Goal: Transaction & Acquisition: Download file/media

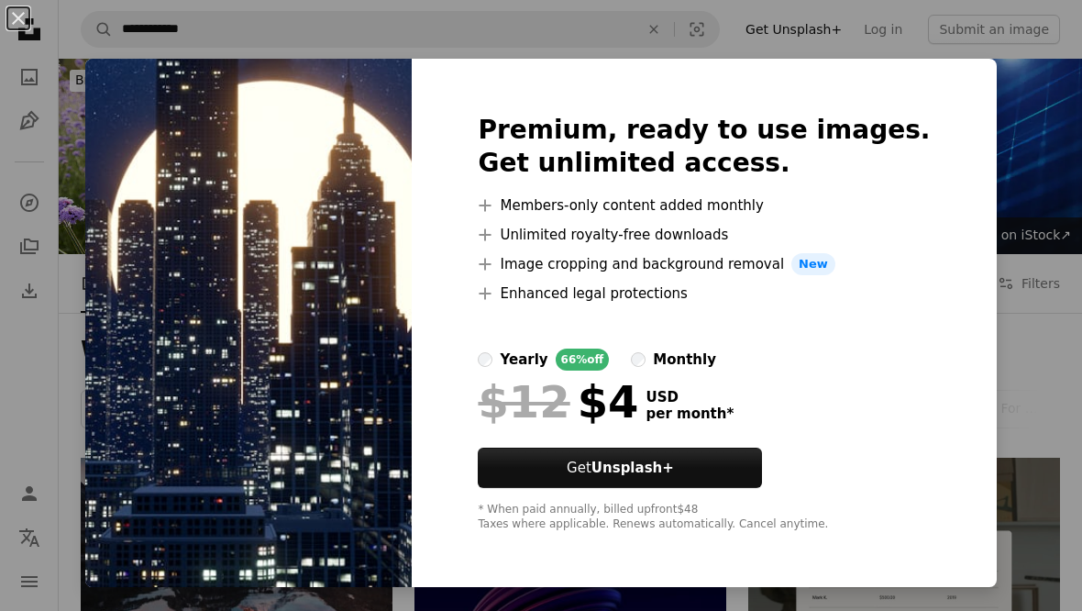
scroll to position [870, 0]
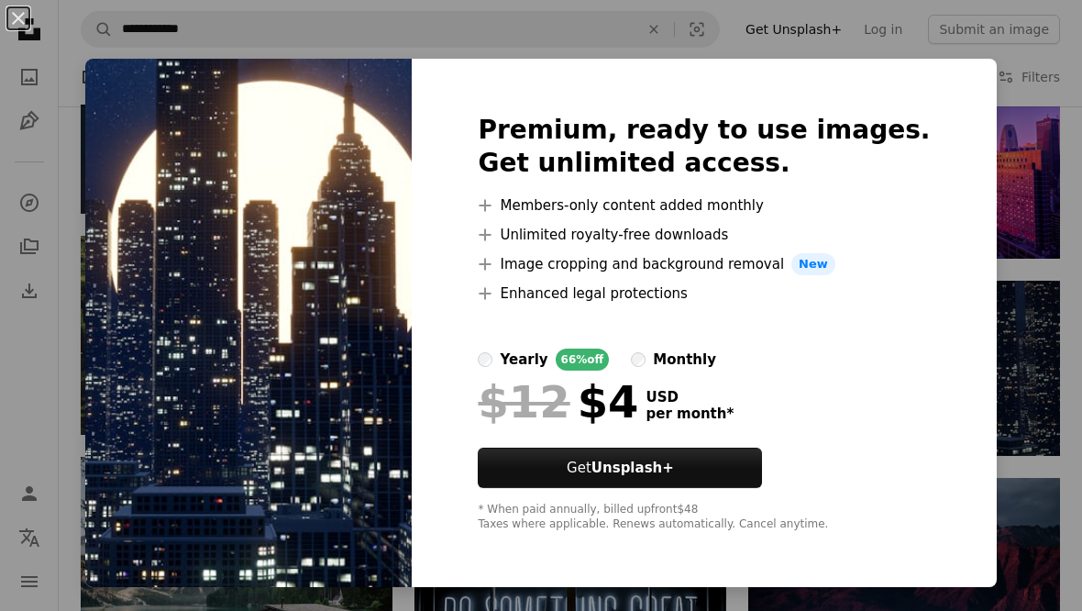
click at [1015, 331] on div "An X shape Premium, ready to use images. Get unlimited access. A plus sign Memb…" at bounding box center [541, 305] width 1082 height 611
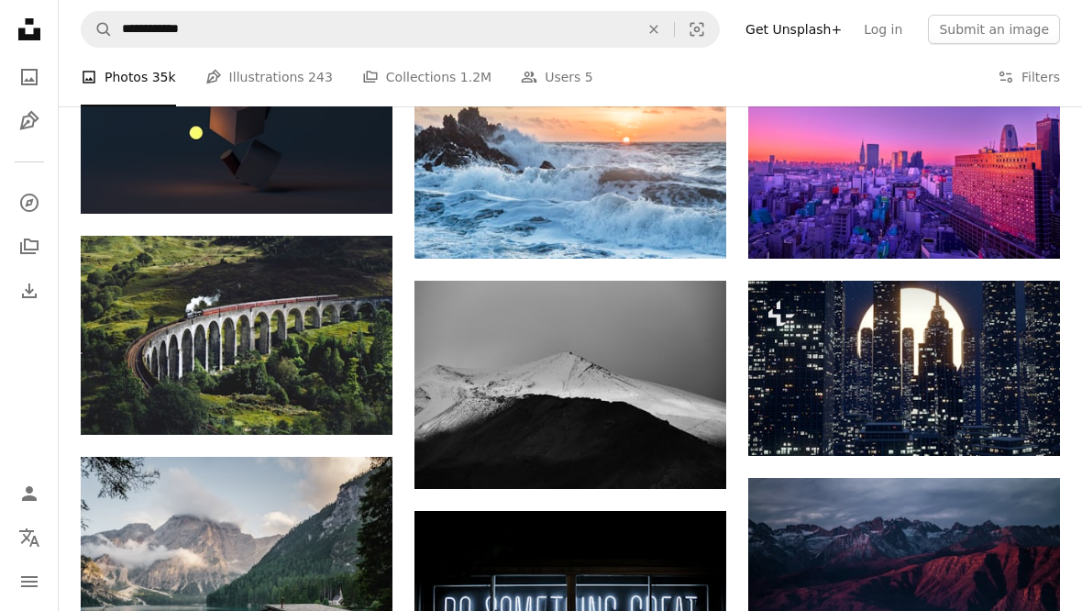
click at [916, 362] on img at bounding box center [905, 368] width 312 height 175
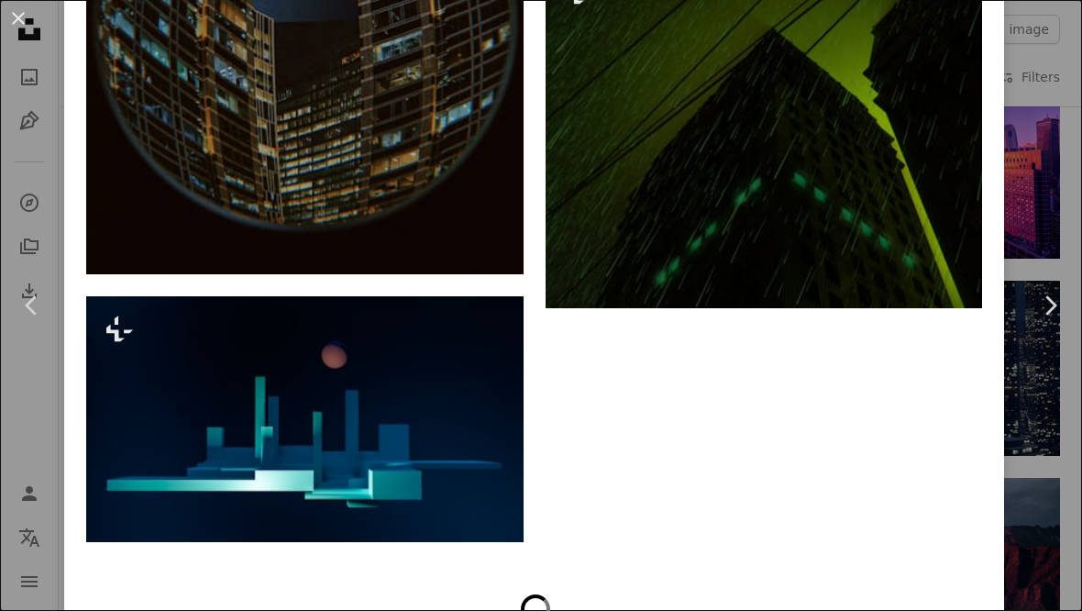
scroll to position [4189, 0]
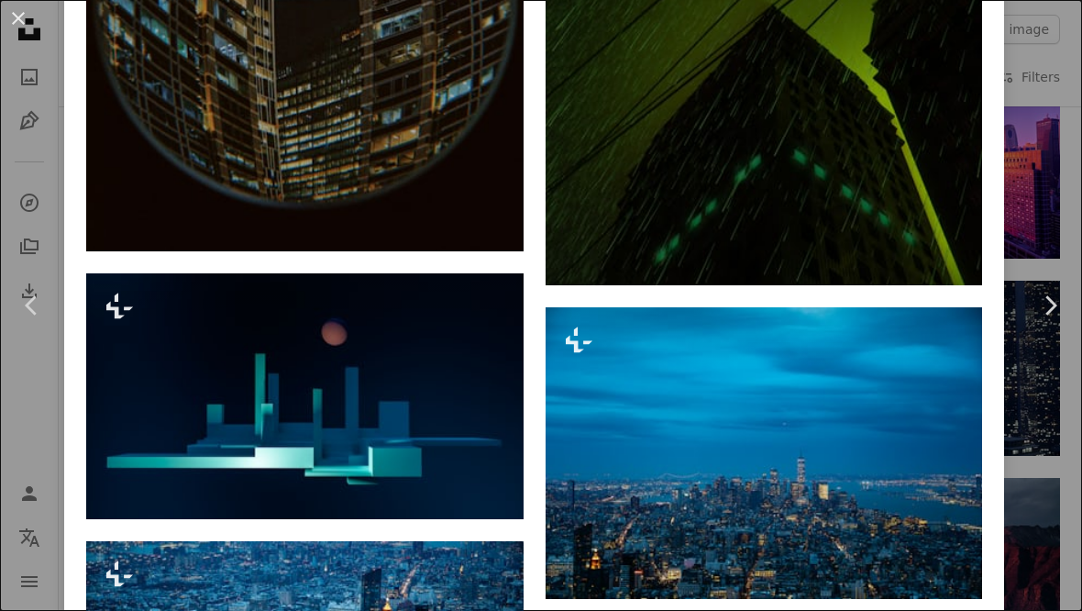
click at [1074, 565] on div "An X shape Chevron left Chevron right Alexander Mils For Unsplash+ A heart A pl…" at bounding box center [541, 305] width 1082 height 611
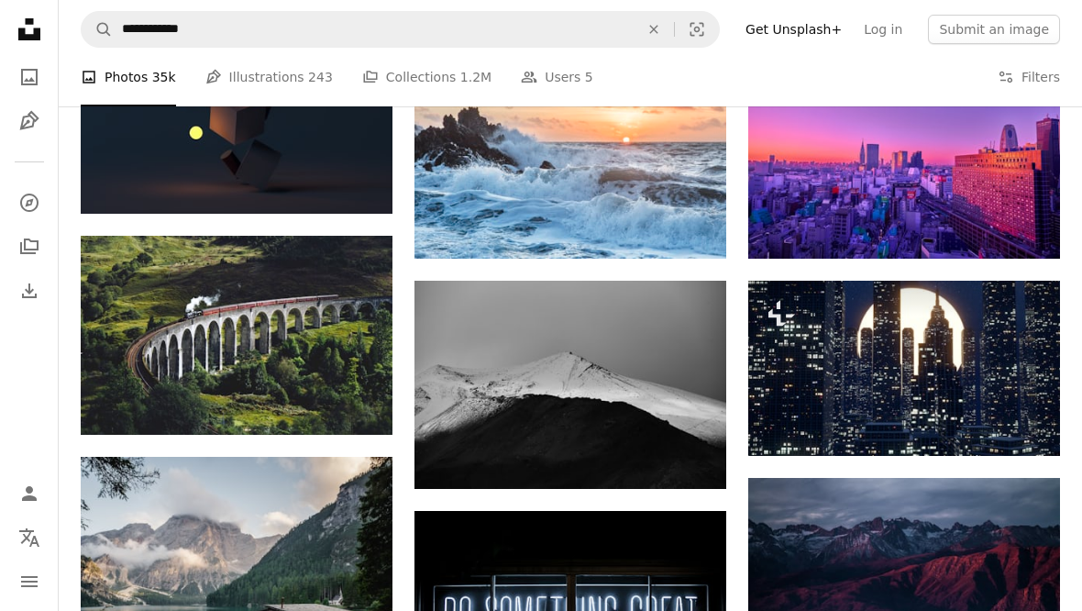
click at [967, 358] on img at bounding box center [905, 368] width 312 height 175
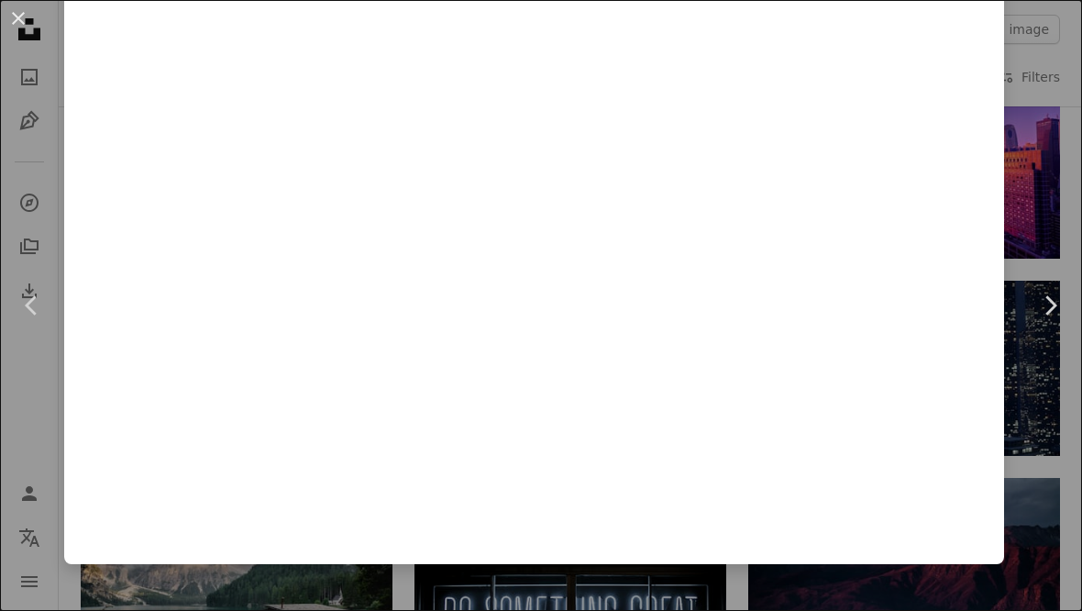
scroll to position [8117, 0]
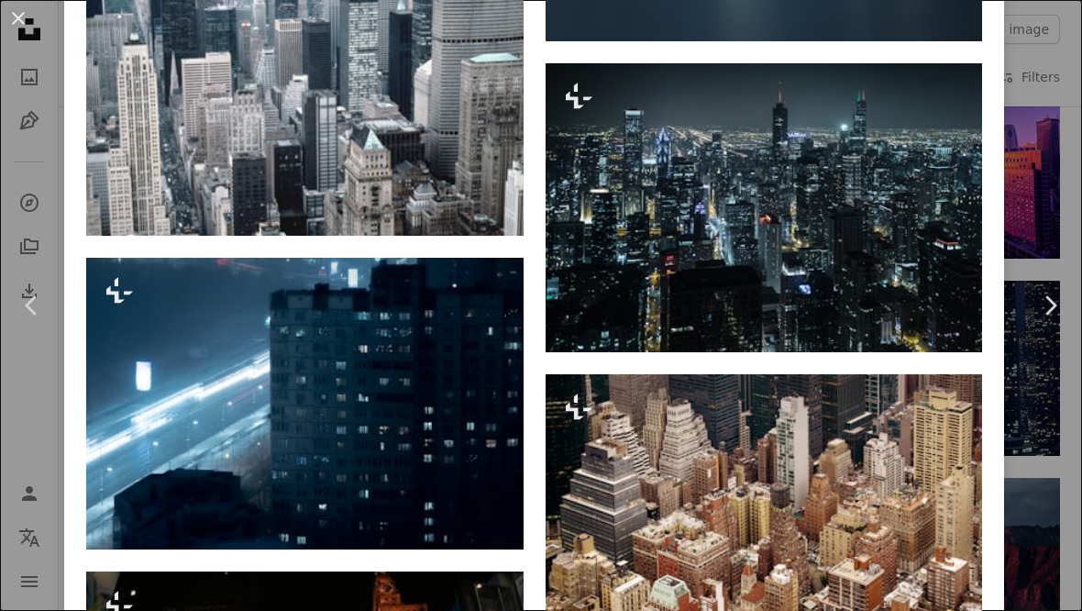
click at [1054, 320] on icon "Chevron right" at bounding box center [1050, 305] width 29 height 29
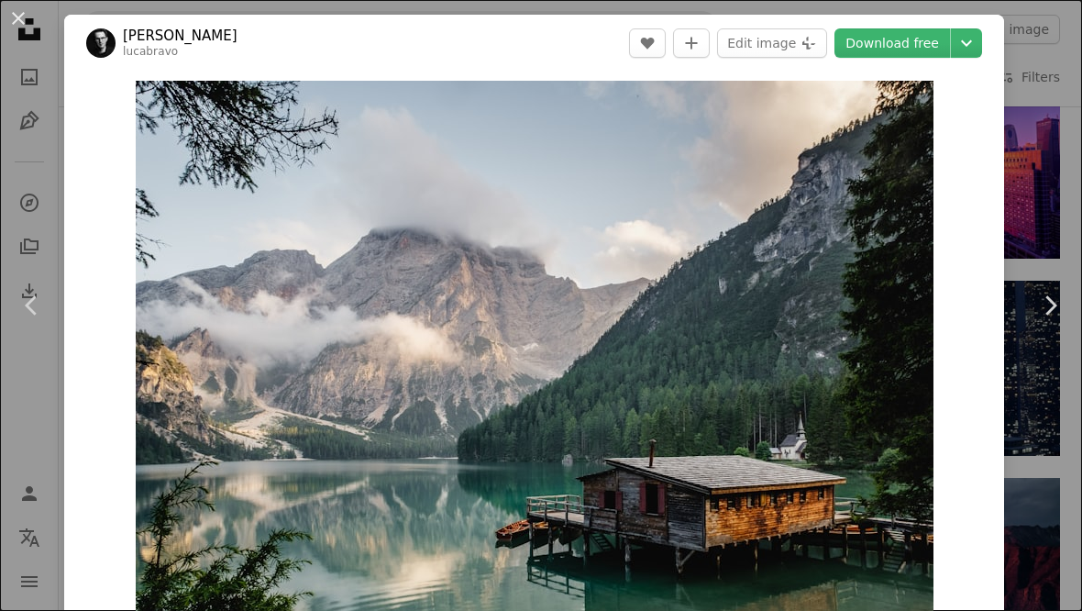
click at [1048, 261] on link "Chevron right" at bounding box center [1050, 305] width 64 height 176
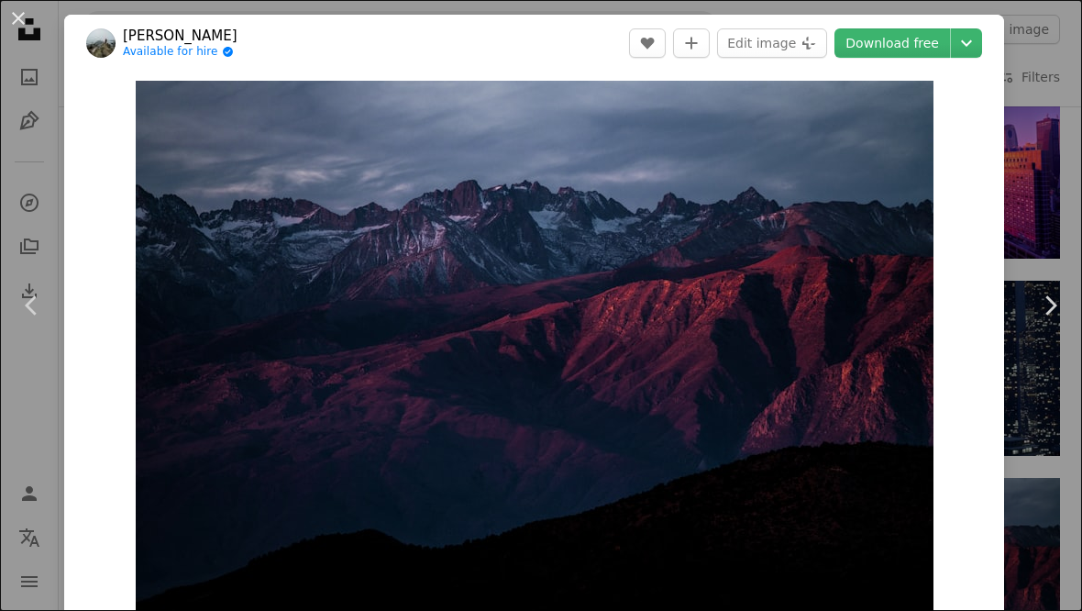
click at [1042, 234] on div "An X shape Chevron left Chevron right [PERSON_NAME] Available for hire A checkm…" at bounding box center [541, 305] width 1082 height 611
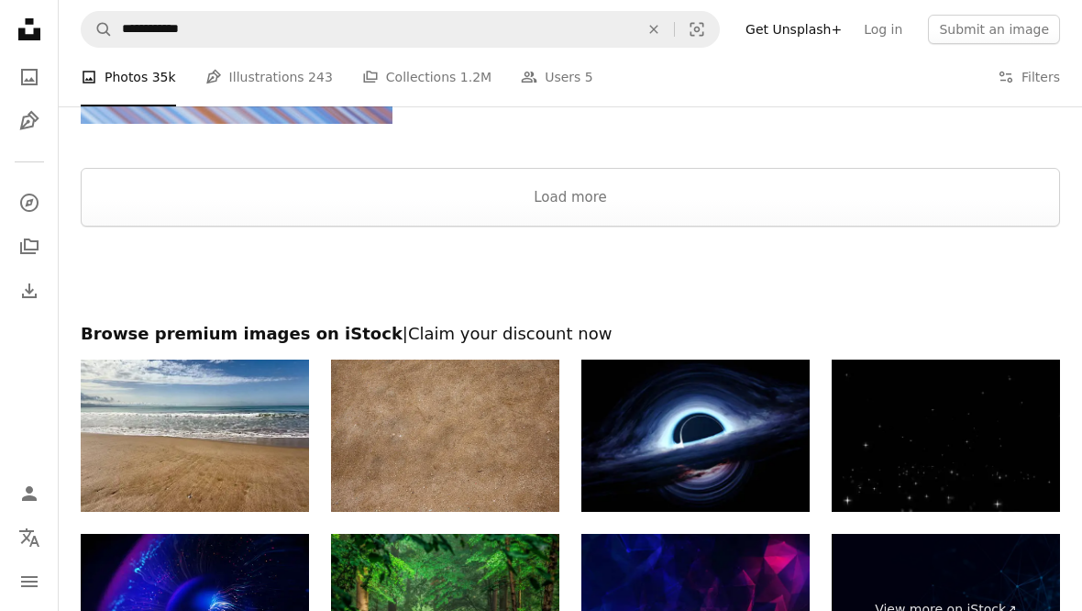
scroll to position [2316, 0]
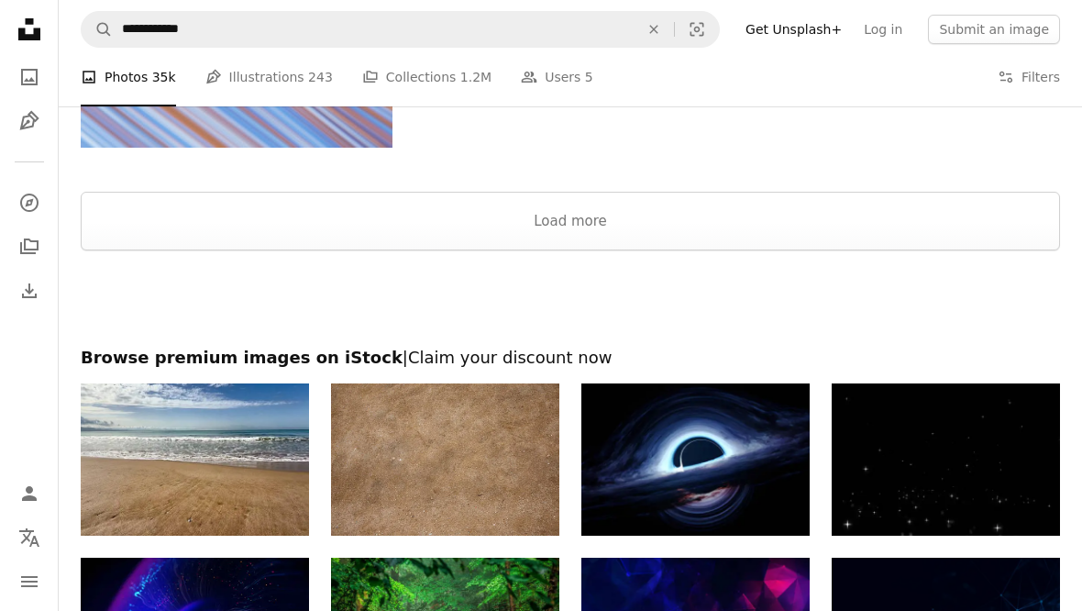
click at [815, 227] on button "Load more" at bounding box center [571, 221] width 980 height 59
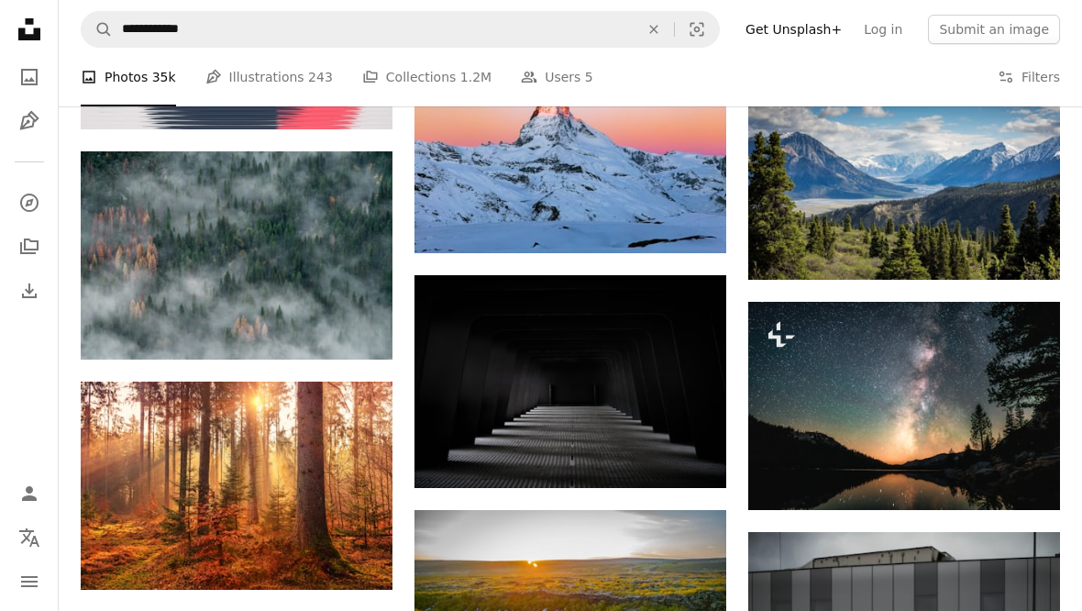
scroll to position [7646, 0]
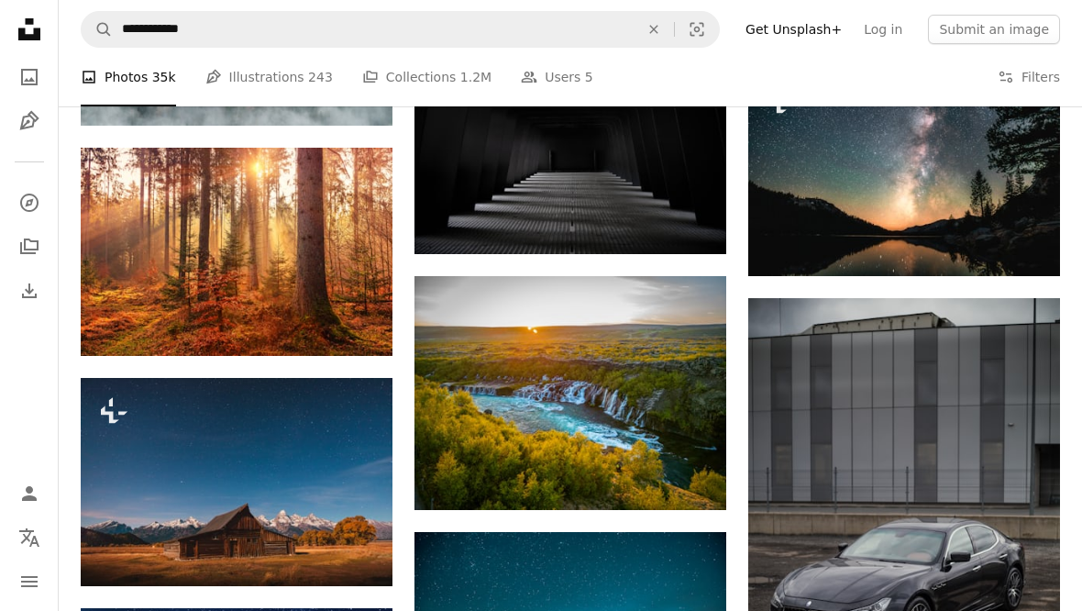
click at [139, 239] on img at bounding box center [237, 252] width 312 height 208
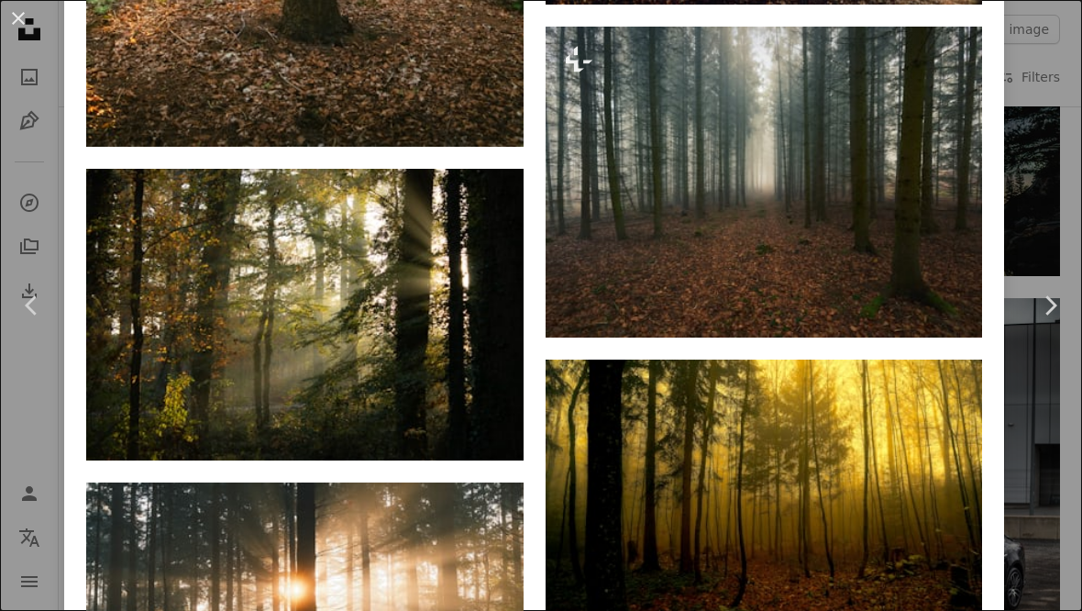
scroll to position [3380, 0]
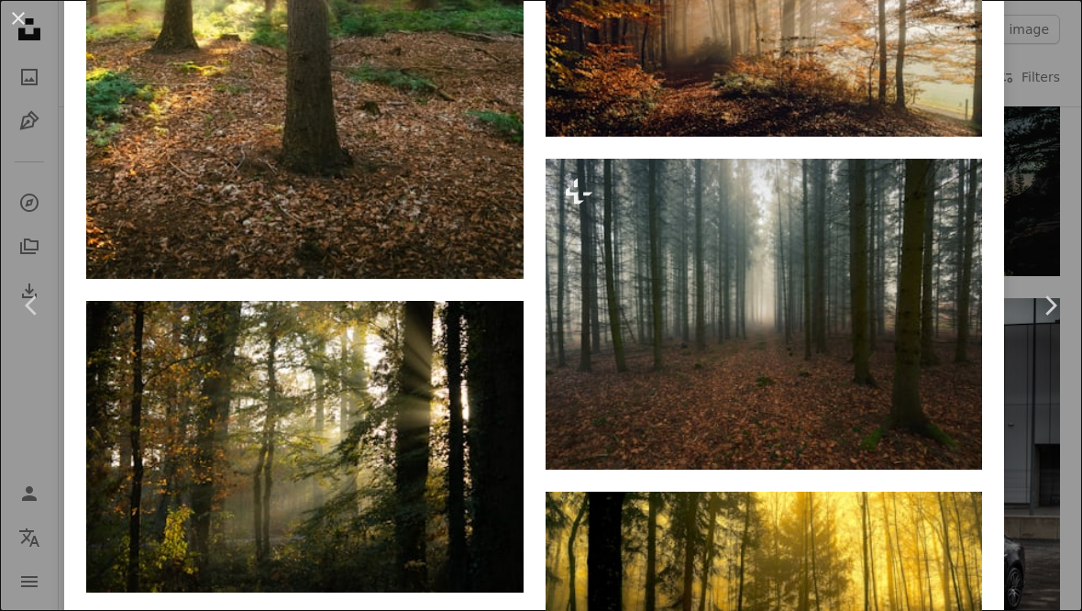
click at [493, 483] on img at bounding box center [305, 447] width 438 height 292
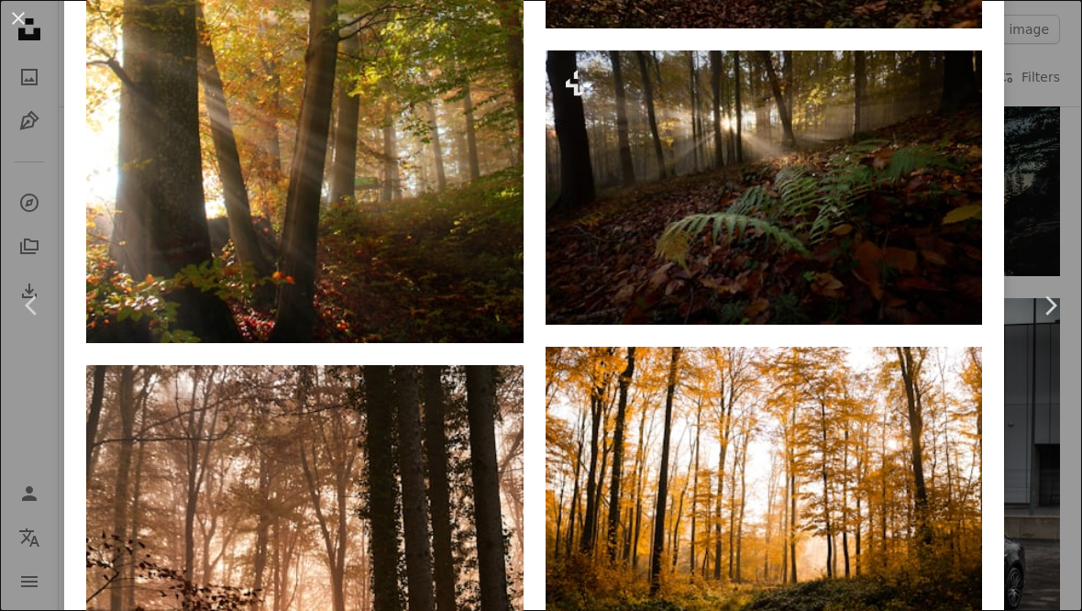
scroll to position [1855, 0]
click at [1072, 461] on div "An X shape Chevron left Chevron right [PERSON_NAME] lukassto A heart A plus sig…" at bounding box center [541, 305] width 1082 height 611
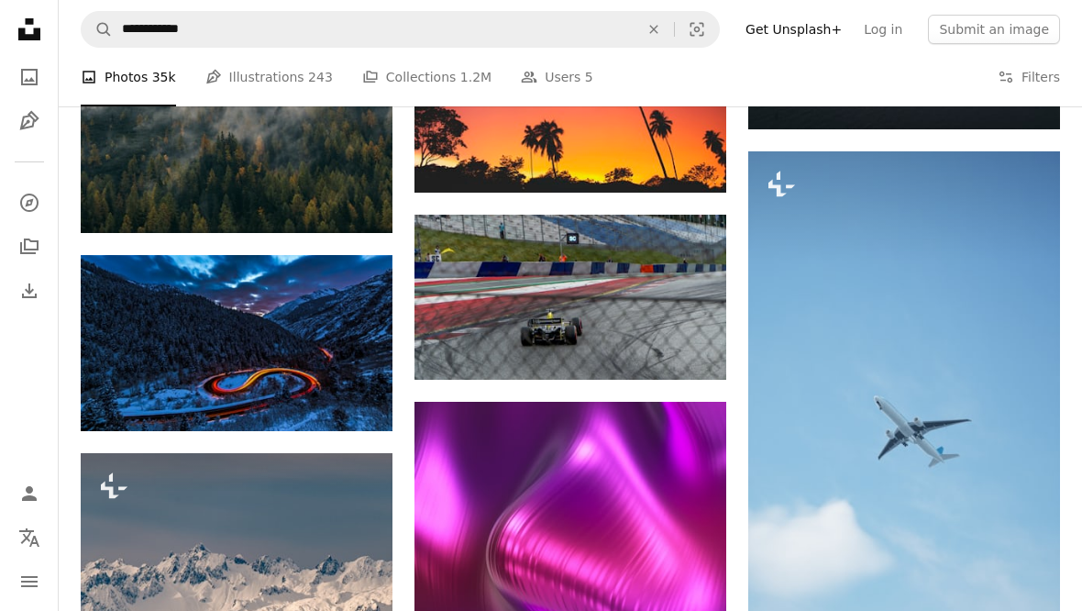
scroll to position [14816, 0]
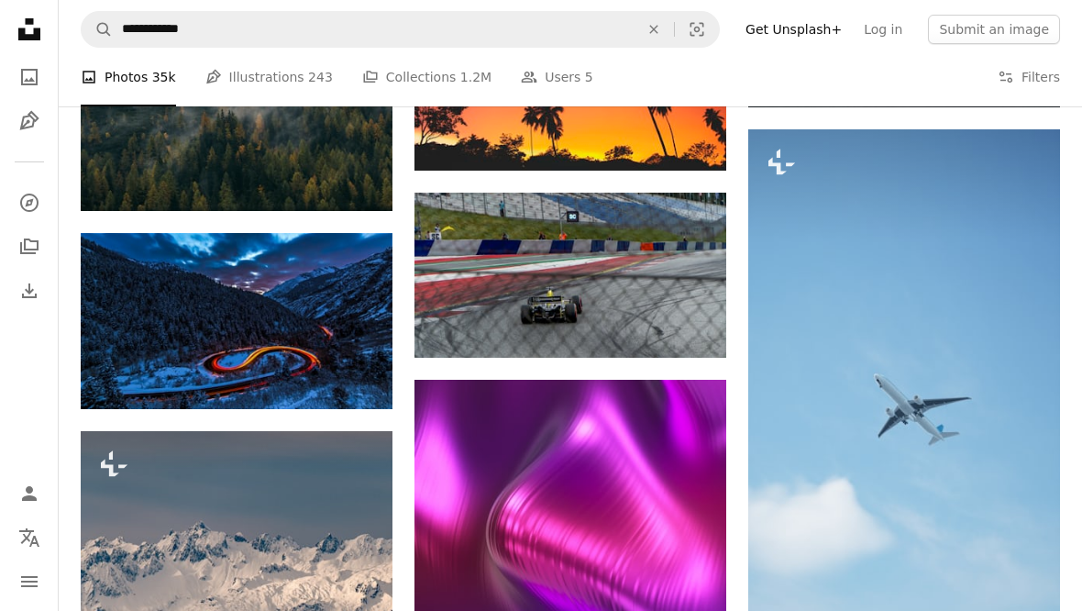
click at [243, 326] on img at bounding box center [237, 320] width 312 height 175
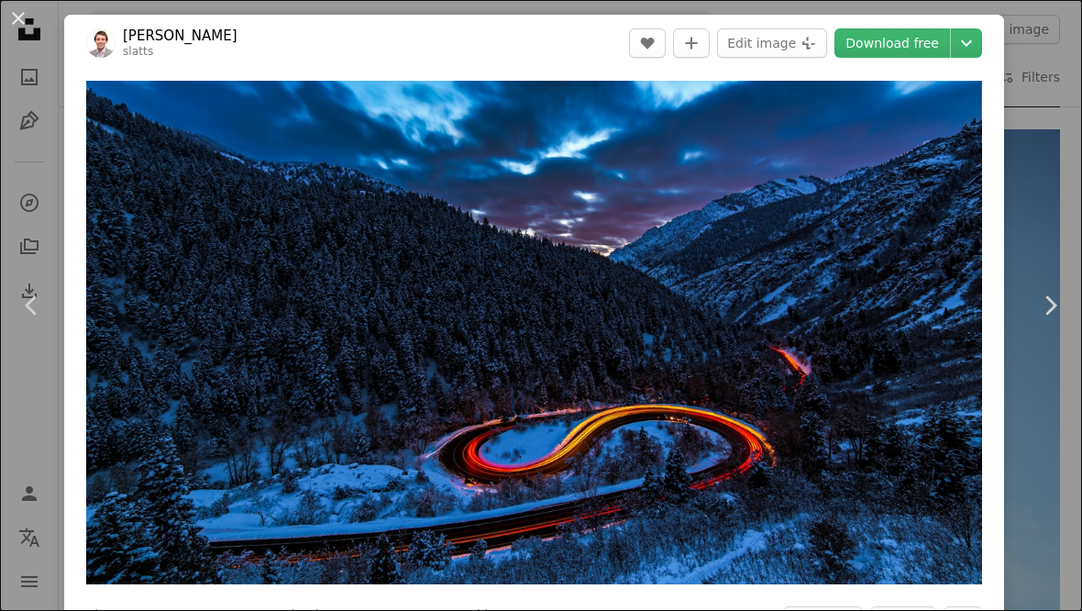
click at [919, 50] on link "Download free" at bounding box center [893, 42] width 116 height 29
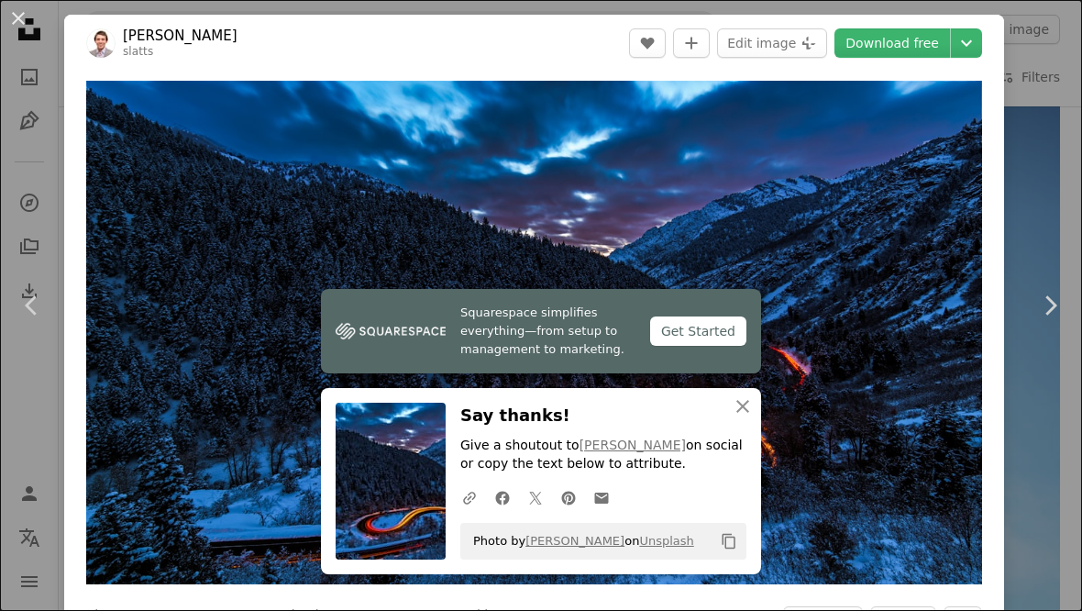
click at [406, 547] on img at bounding box center [391, 481] width 110 height 157
